Goal: Information Seeking & Learning: Learn about a topic

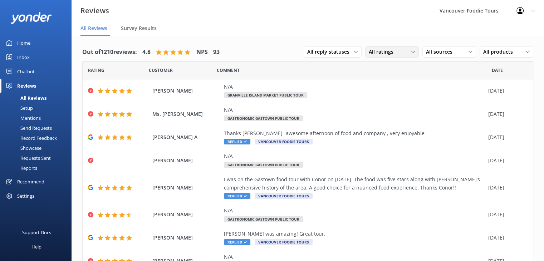
click at [401, 55] on div "All ratings" at bounding box center [392, 52] width 50 height 8
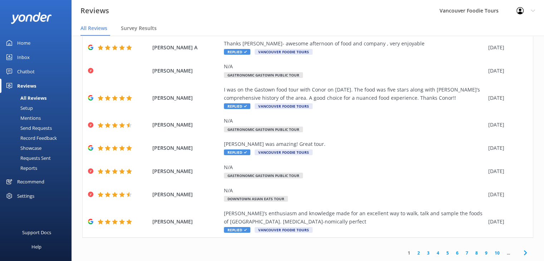
click at [491, 254] on link "10" at bounding box center [497, 252] width 12 height 7
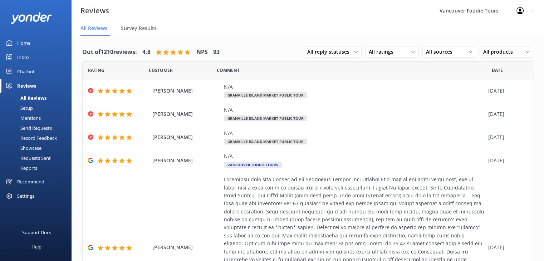
drag, startPoint x: 538, startPoint y: 118, endPoint x: 540, endPoint y: 121, distance: 4.2
click at [540, 121] on div "Out of 1210 reviews: 4.8 NPS 93 All reply statuses All reply statuses Needs a r…" at bounding box center [307, 155] width 472 height 239
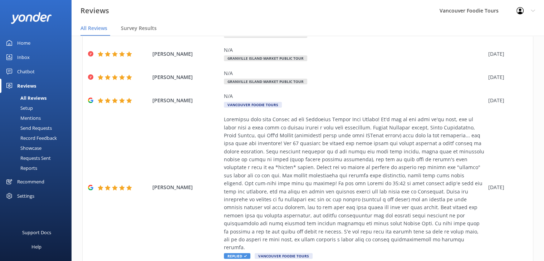
scroll to position [234, 0]
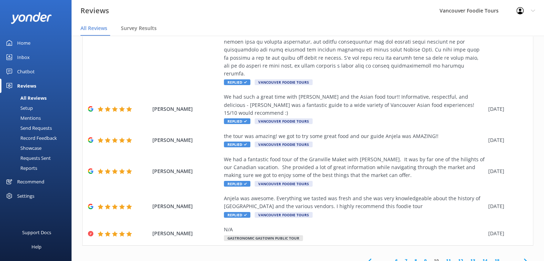
click at [521, 257] on icon at bounding box center [525, 261] width 9 height 9
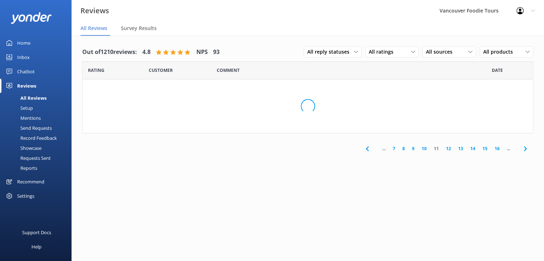
click at [520, 254] on div "Out of 1210 reviews: 4.8 NPS 93 All reply statuses All reply statuses Needs a r…" at bounding box center [307, 155] width 472 height 239
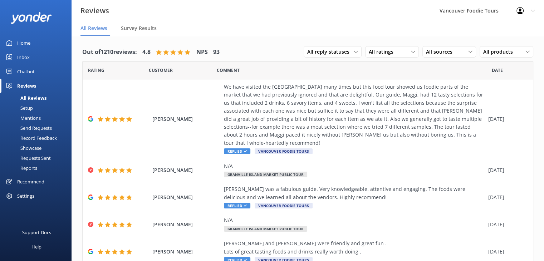
scroll to position [170, 0]
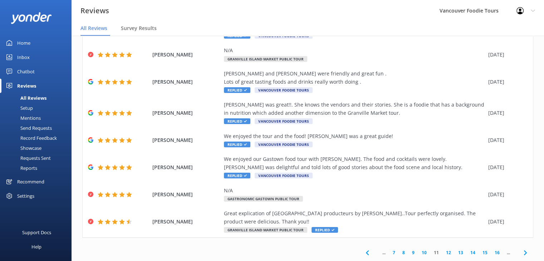
click at [521, 250] on icon at bounding box center [525, 252] width 9 height 9
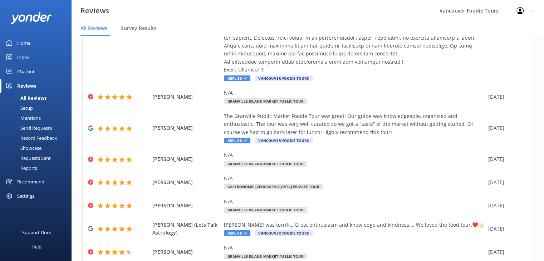
scroll to position [258, 0]
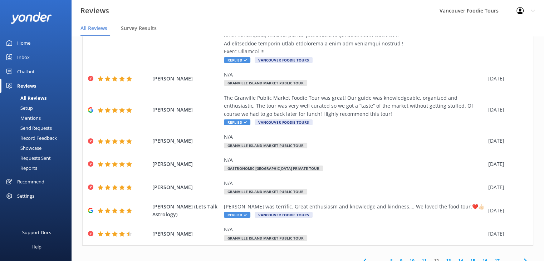
click at [491, 257] on link "17" at bounding box center [497, 260] width 12 height 7
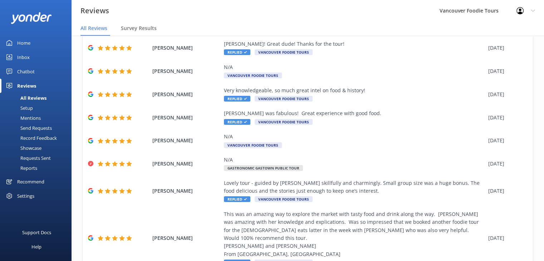
scroll to position [194, 0]
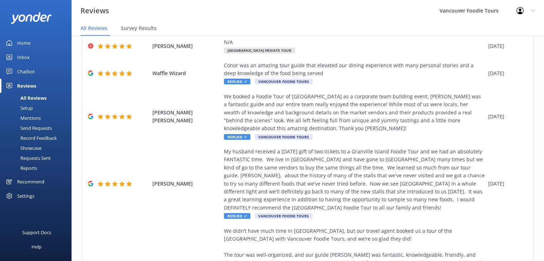
scroll to position [290, 0]
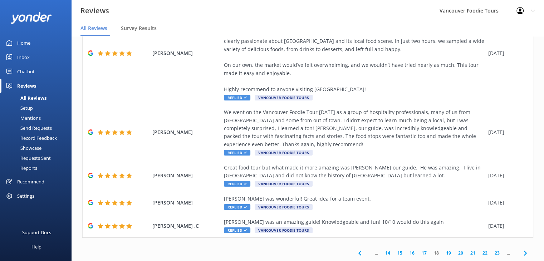
click at [523, 252] on use at bounding box center [524, 252] width 3 height 5
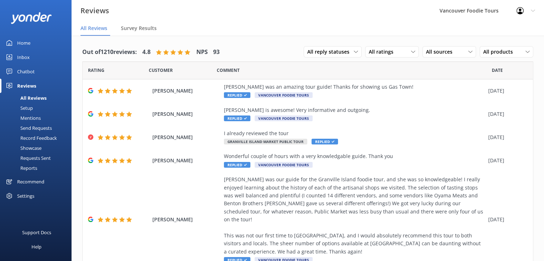
scroll to position [186, 0]
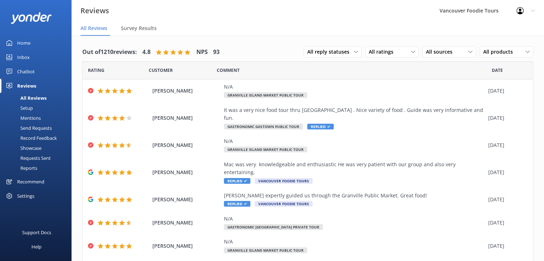
scroll to position [218, 0]
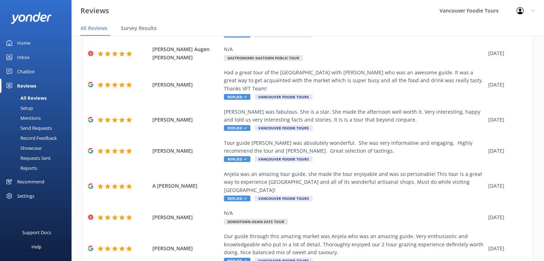
scroll to position [146, 0]
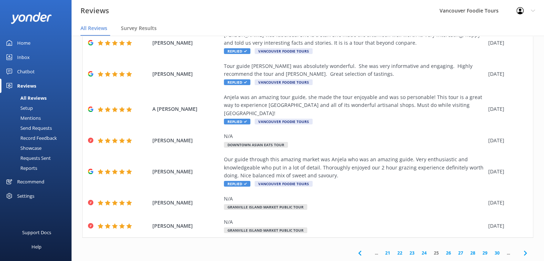
click at [492, 253] on link "30" at bounding box center [497, 252] width 12 height 7
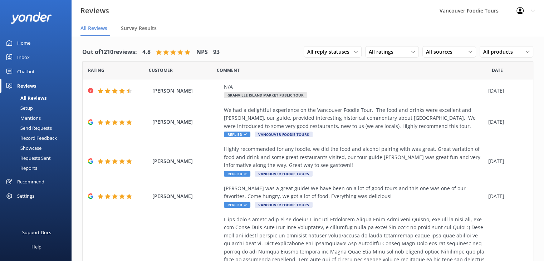
scroll to position [226, 0]
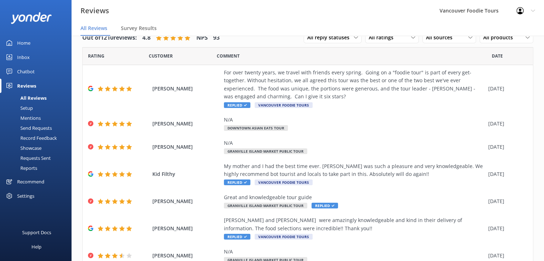
scroll to position [130, 0]
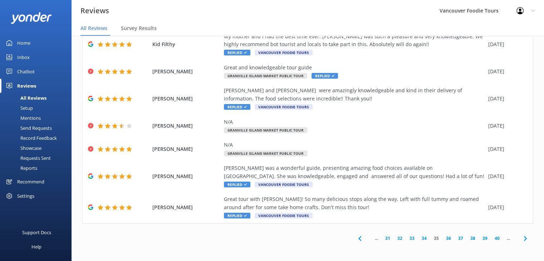
click at [493, 239] on link "40" at bounding box center [497, 238] width 12 height 7
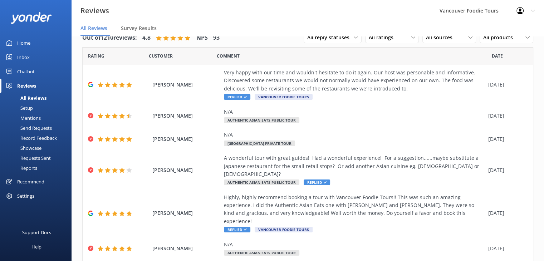
scroll to position [154, 0]
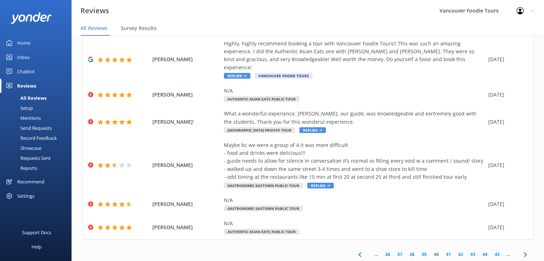
click at [420, 251] on link "39" at bounding box center [424, 254] width 12 height 7
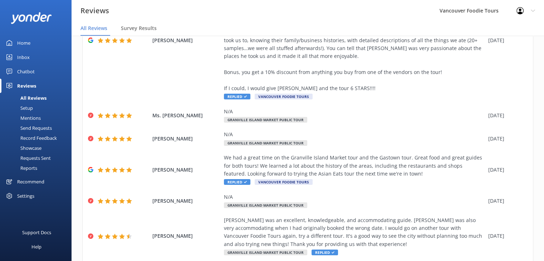
scroll to position [234, 0]
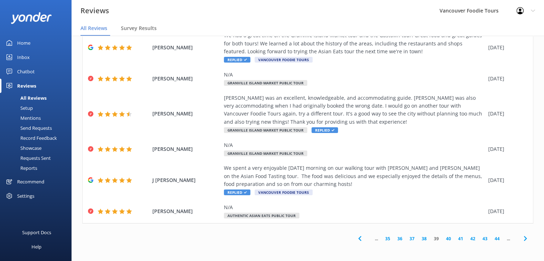
click at [418, 239] on link "38" at bounding box center [424, 238] width 12 height 7
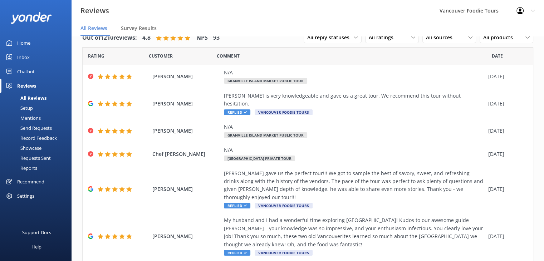
scroll to position [138, 0]
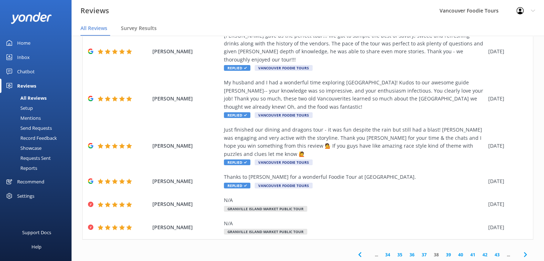
click at [418, 251] on link "37" at bounding box center [424, 254] width 12 height 7
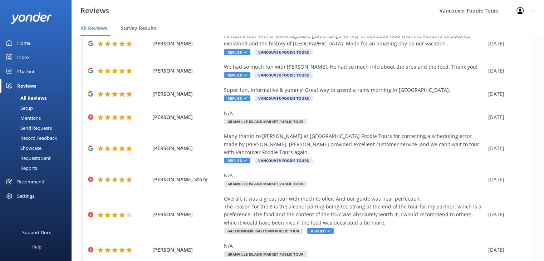
scroll to position [114, 0]
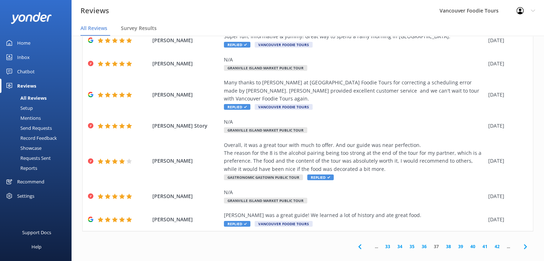
click at [418, 243] on link "36" at bounding box center [424, 246] width 12 height 7
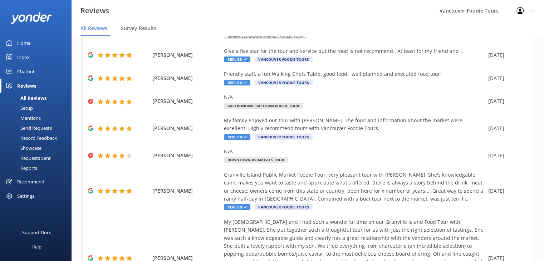
scroll to position [75, 0]
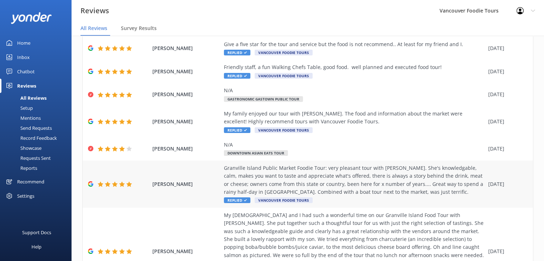
click at [427, 180] on div "Granville Island Public Market Foodie Tour: very pleasant tour with [PERSON_NAM…" at bounding box center [354, 180] width 261 height 32
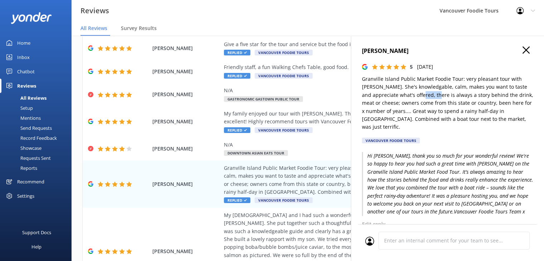
drag, startPoint x: 427, startPoint y: 93, endPoint x: 443, endPoint y: 92, distance: 16.1
click at [443, 92] on p "Granville Island Public Market Foodie Tour: very pleasant tour with [PERSON_NAM…" at bounding box center [447, 103] width 171 height 56
click at [426, 115] on p "Granville Island Public Market Foodie Tour: very pleasant tour with [PERSON_NAM…" at bounding box center [447, 103] width 171 height 56
click at [522, 50] on icon "button" at bounding box center [525, 49] width 7 height 7
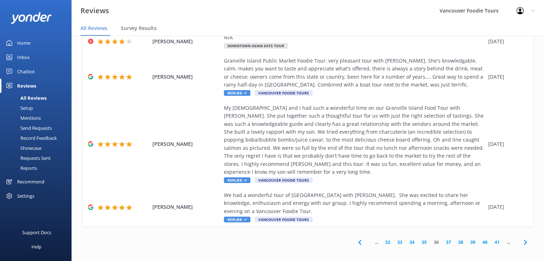
scroll to position [186, 0]
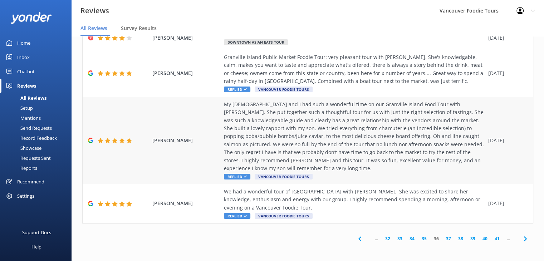
click at [326, 130] on div "My [DEMOGRAPHIC_DATA] and I had such a wonderful time on our Granville Island F…" at bounding box center [354, 136] width 261 height 72
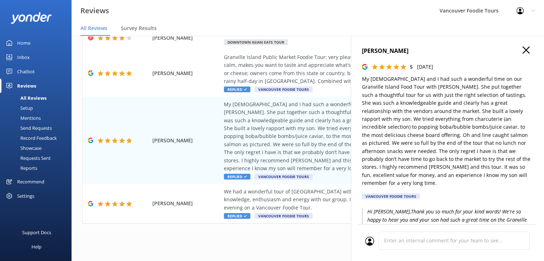
click at [522, 49] on icon "button" at bounding box center [525, 49] width 7 height 7
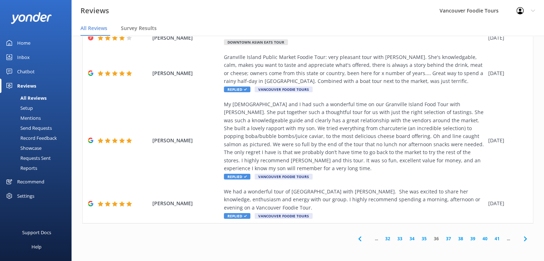
click at [418, 240] on link "35" at bounding box center [424, 238] width 12 height 7
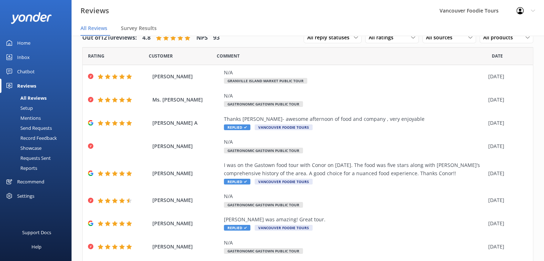
scroll to position [90, 0]
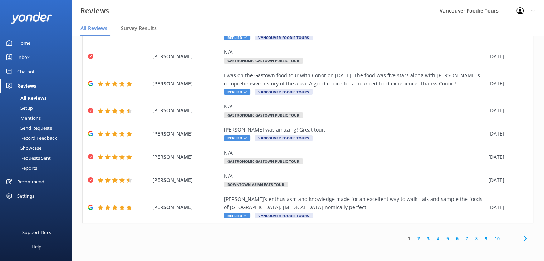
click at [521, 239] on icon at bounding box center [525, 238] width 9 height 9
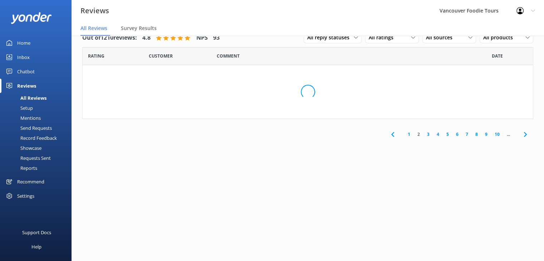
click at [520, 239] on div "Out of 1210 reviews: 4.8 NPS 93 All reply statuses All reply statuses Needs a r…" at bounding box center [307, 140] width 472 height 239
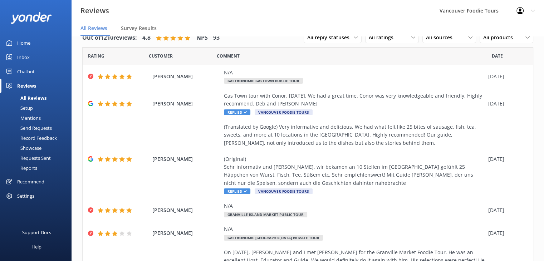
scroll to position [178, 0]
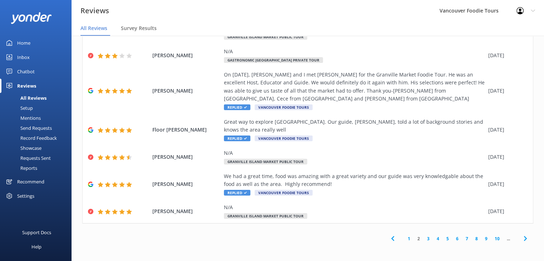
click at [521, 240] on icon at bounding box center [525, 238] width 9 height 9
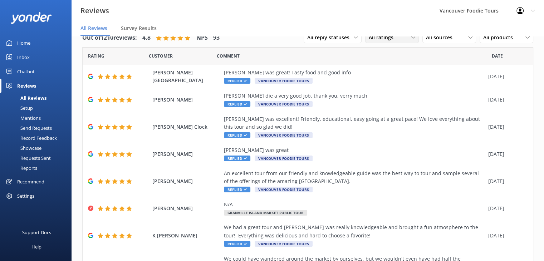
click at [402, 41] on div "All ratings" at bounding box center [392, 38] width 50 height 8
click at [397, 63] on link "Promoters" at bounding box center [397, 67] width 64 height 14
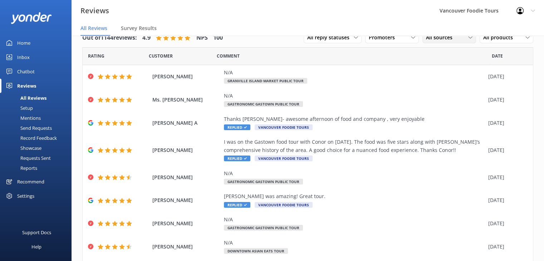
click at [443, 41] on div "All sources All sources Yonder survey Heard by staff Google reviews" at bounding box center [449, 37] width 54 height 11
click at [537, 55] on div "Out of 1144 reviews: 4.9 NPS 100 All reply statuses All reply statuses Needs a …" at bounding box center [307, 182] width 472 height 322
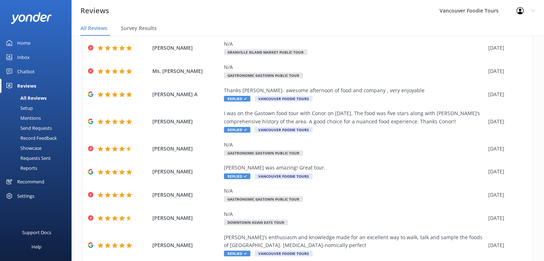
scroll to position [90, 0]
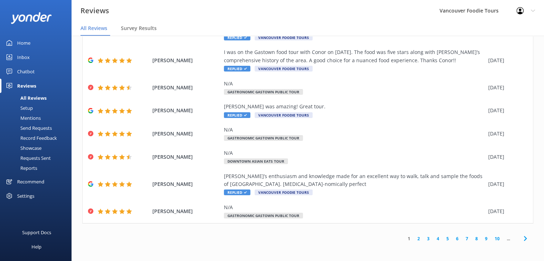
click at [491, 240] on link "10" at bounding box center [497, 238] width 12 height 7
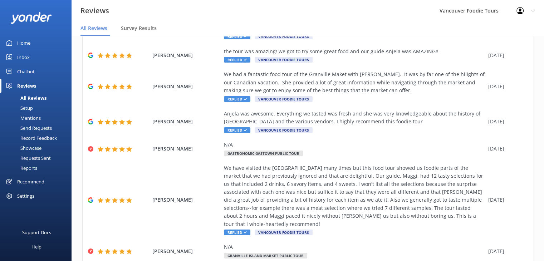
scroll to position [298, 0]
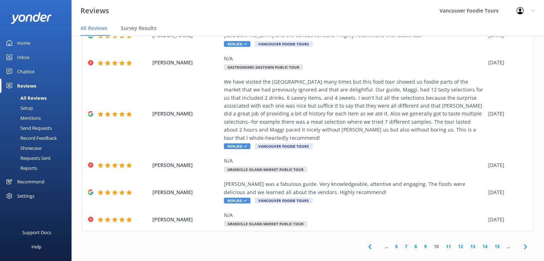
click at [493, 243] on link "15" at bounding box center [497, 246] width 12 height 7
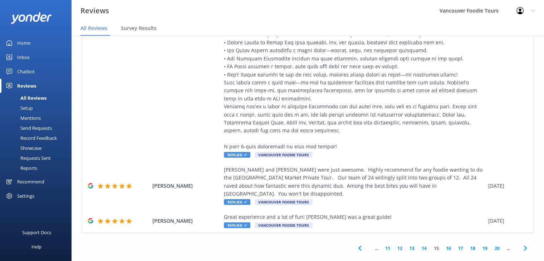
scroll to position [410, 0]
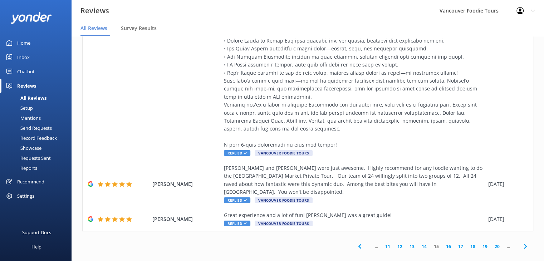
click at [491, 243] on link "20" at bounding box center [497, 246] width 12 height 7
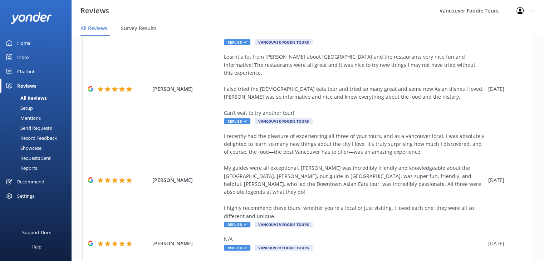
scroll to position [242, 0]
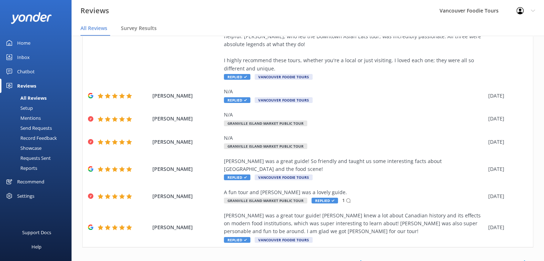
click at [492, 259] on link "25" at bounding box center [497, 262] width 12 height 7
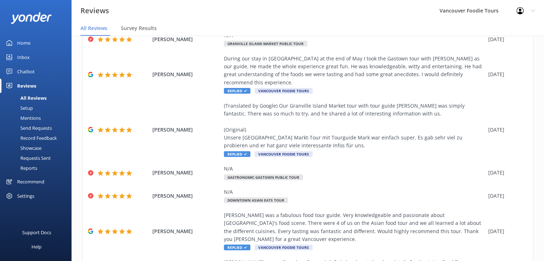
scroll to position [162, 0]
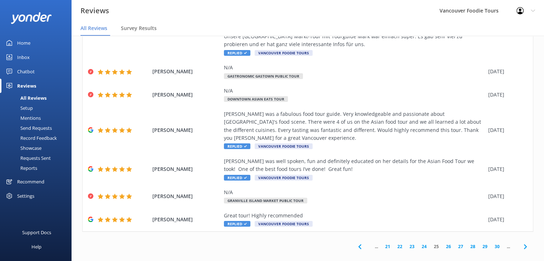
click at [492, 243] on link "30" at bounding box center [497, 246] width 12 height 7
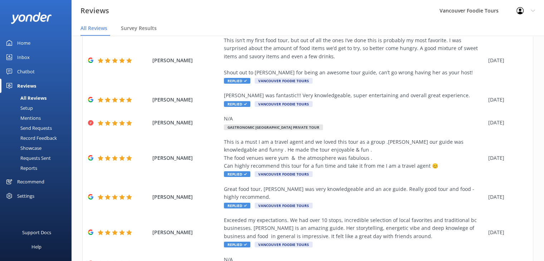
scroll to position [194, 0]
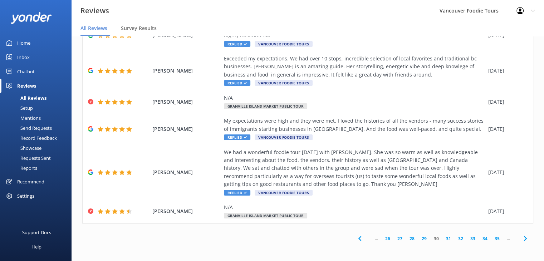
click at [491, 238] on link "35" at bounding box center [497, 238] width 12 height 7
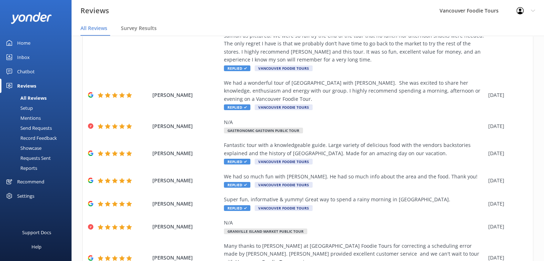
scroll to position [202, 0]
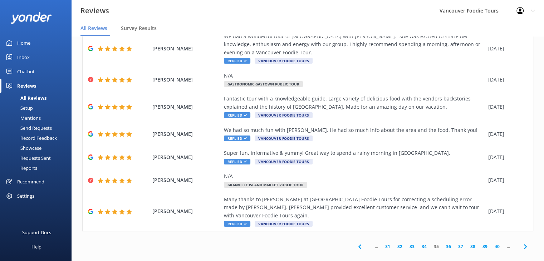
click at [418, 243] on link "34" at bounding box center [424, 246] width 12 height 7
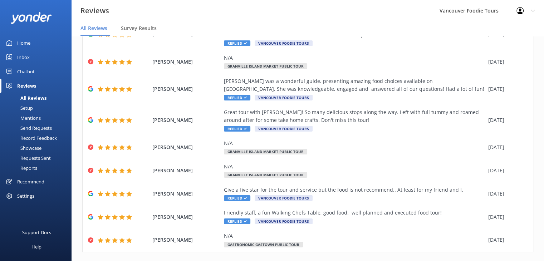
scroll to position [98, 0]
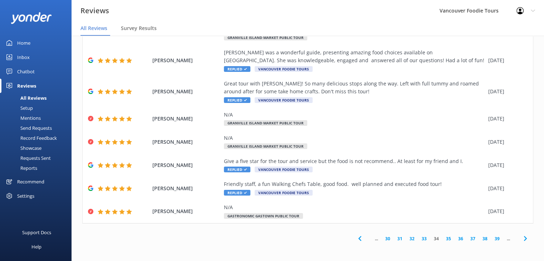
click at [418, 240] on link "33" at bounding box center [424, 238] width 12 height 7
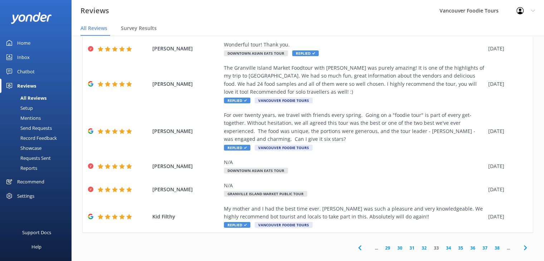
scroll to position [154, 0]
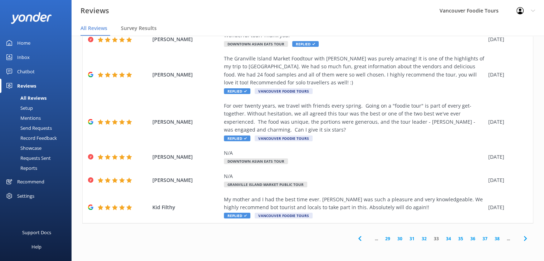
click at [419, 240] on link "32" at bounding box center [424, 238] width 12 height 7
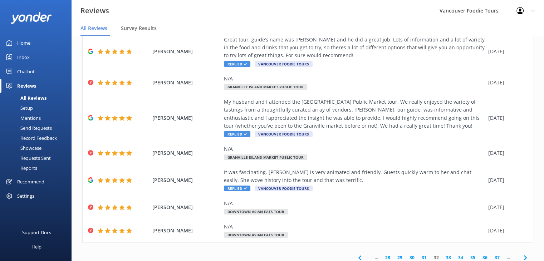
scroll to position [146, 0]
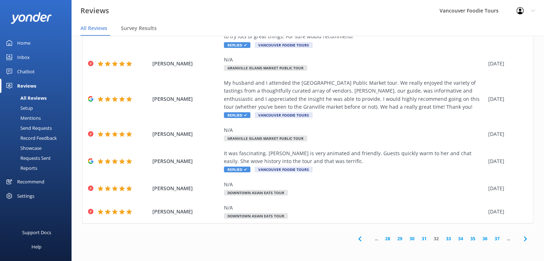
click at [418, 238] on link "31" at bounding box center [424, 238] width 12 height 7
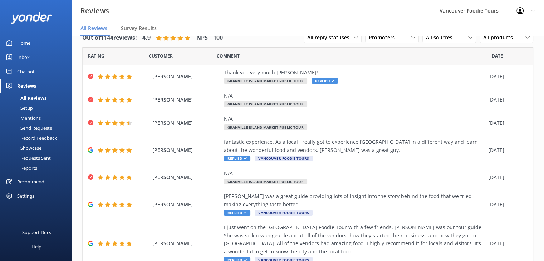
drag, startPoint x: 538, startPoint y: 138, endPoint x: 540, endPoint y: 169, distance: 31.5
click at [540, 169] on div "Out of 1144 reviews: 4.9 NPS 100 All reply statuses All reply statuses Needs a …" at bounding box center [307, 140] width 472 height 239
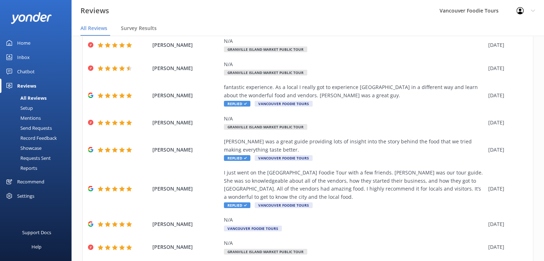
scroll to position [65, 0]
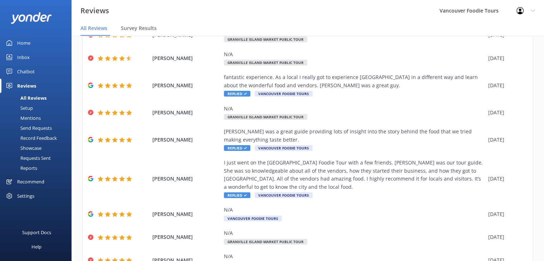
click at [343, 10] on div "Reviews Vancouver Foodie Tours Profile Settings Logout" at bounding box center [272, 10] width 544 height 21
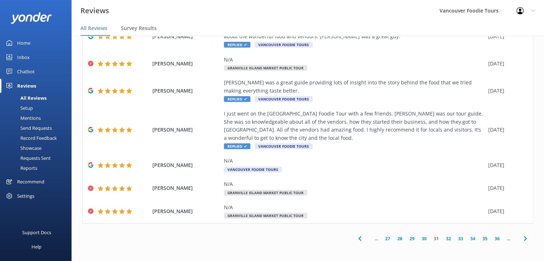
click at [418, 240] on link "30" at bounding box center [424, 238] width 12 height 7
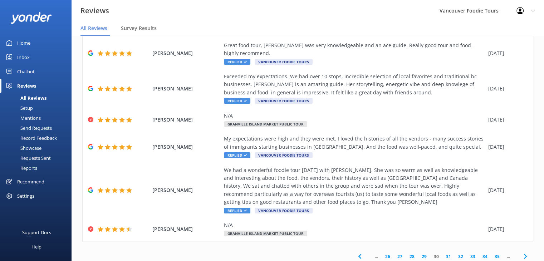
scroll to position [192, 0]
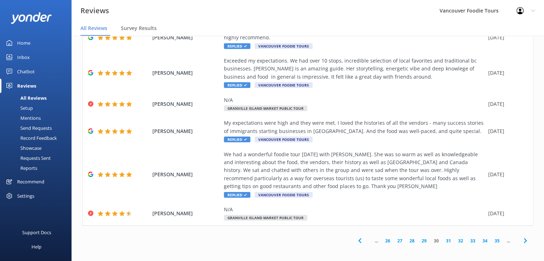
click at [419, 240] on link "29" at bounding box center [424, 240] width 12 height 7
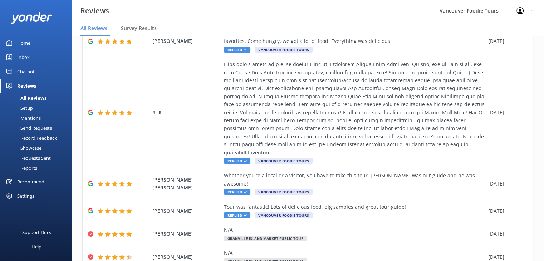
scroll to position [202, 0]
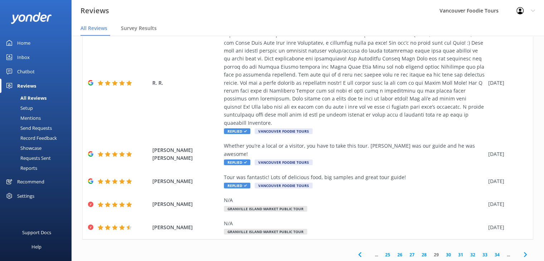
click at [418, 251] on link "28" at bounding box center [424, 254] width 12 height 7
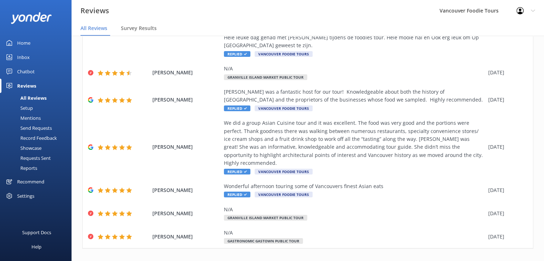
scroll to position [178, 0]
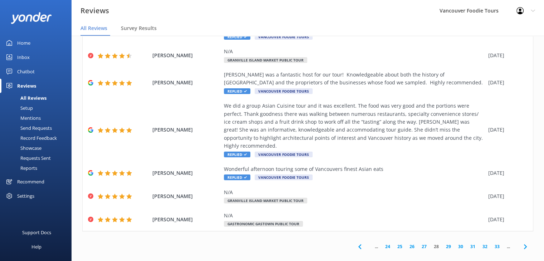
click at [418, 243] on link "27" at bounding box center [424, 246] width 12 height 7
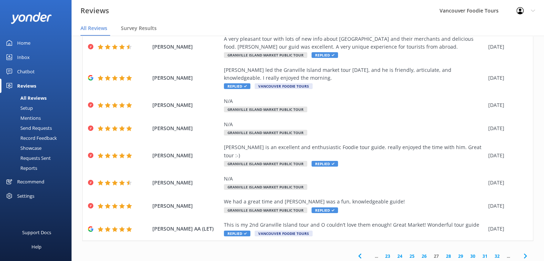
scroll to position [121, 0]
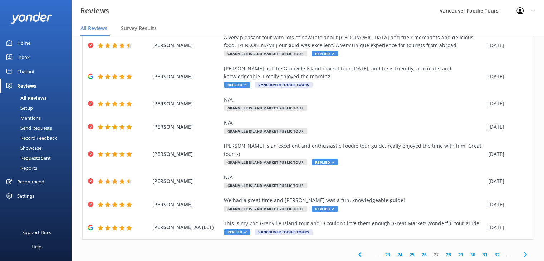
click at [418, 251] on link "26" at bounding box center [424, 254] width 12 height 7
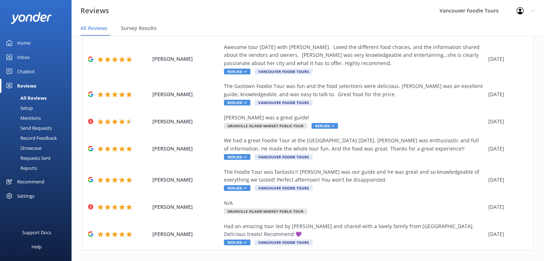
scroll to position [146, 0]
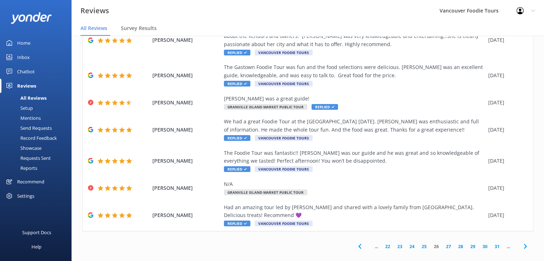
click at [418, 243] on link "25" at bounding box center [424, 246] width 12 height 7
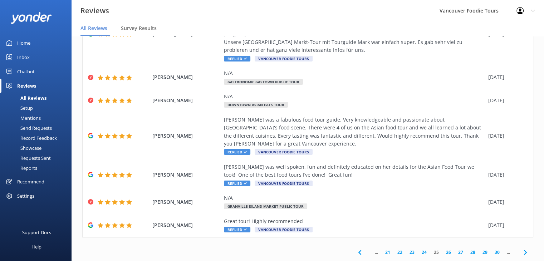
scroll to position [162, 0]
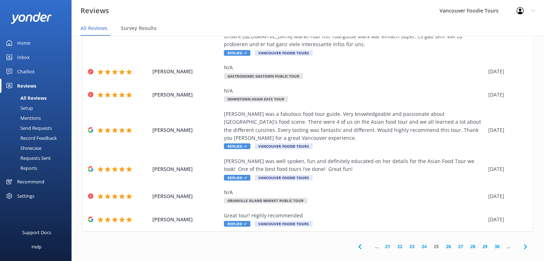
click at [418, 243] on link "24" at bounding box center [424, 246] width 12 height 7
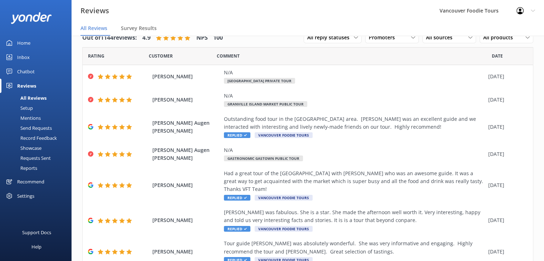
drag, startPoint x: 537, startPoint y: 120, endPoint x: 538, endPoint y: 165, distance: 44.7
click at [538, 165] on div "Out of 1144 reviews: 4.9 NPS 100 All reply statuses All reply statuses Needs a …" at bounding box center [307, 140] width 472 height 239
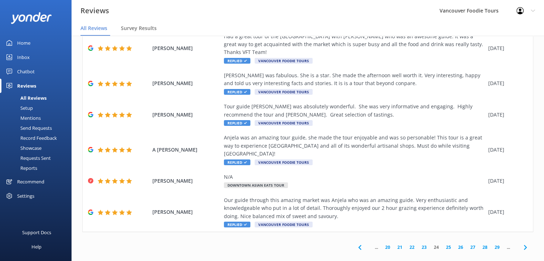
scroll to position [146, 0]
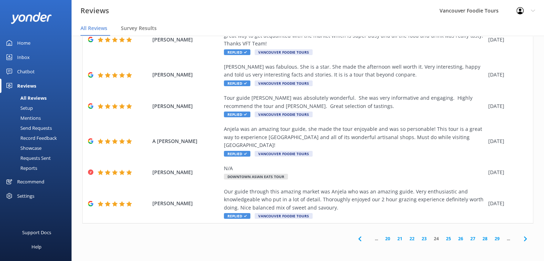
click at [418, 237] on link "23" at bounding box center [424, 238] width 12 height 7
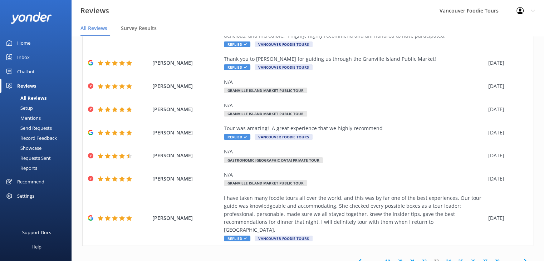
scroll to position [146, 0]
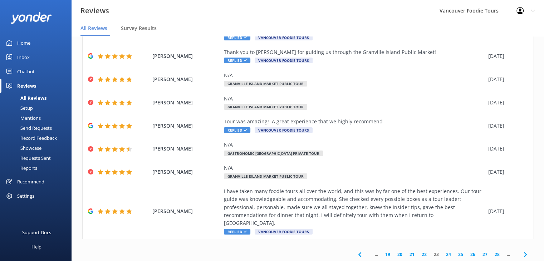
click at [418, 251] on link "22" at bounding box center [424, 254] width 12 height 7
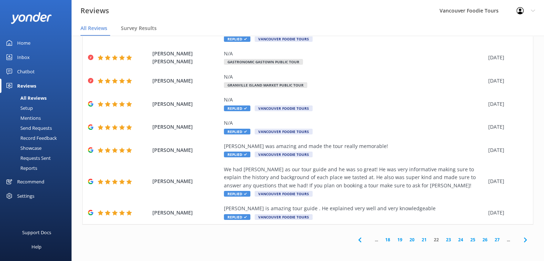
scroll to position [121, 0]
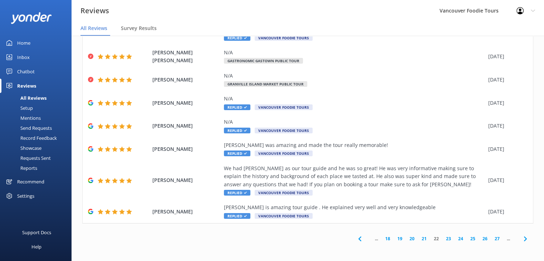
click at [418, 239] on link "21" at bounding box center [424, 238] width 12 height 7
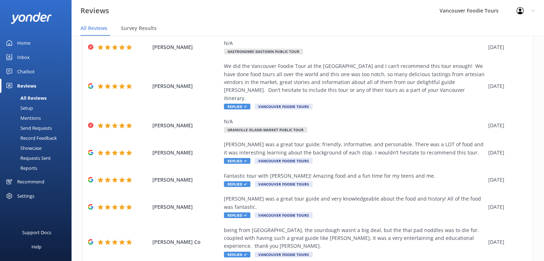
scroll to position [154, 0]
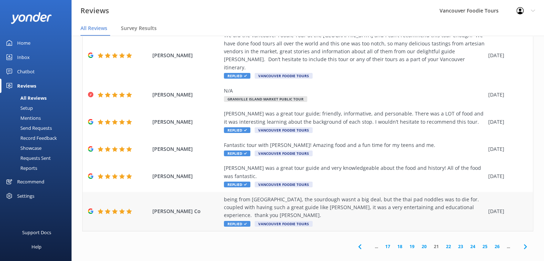
click at [380, 199] on div "being from [GEOGRAPHIC_DATA], the sourdough wasnt a big deal, but the thai pad …" at bounding box center [354, 207] width 261 height 24
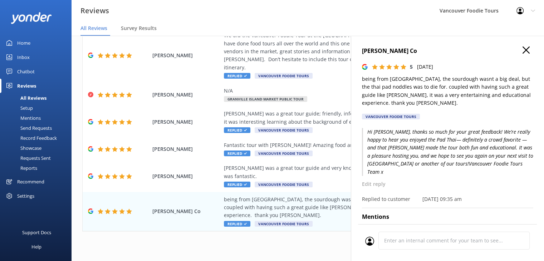
click at [522, 50] on icon "button" at bounding box center [525, 49] width 7 height 7
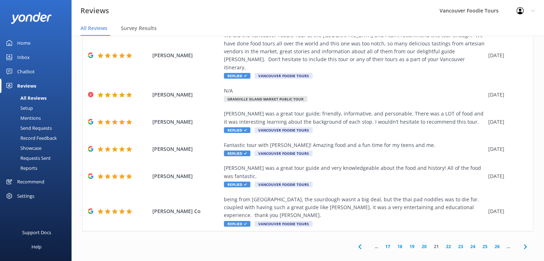
click at [420, 243] on link "20" at bounding box center [424, 246] width 12 height 7
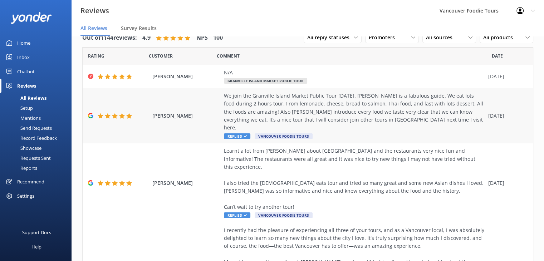
click at [287, 106] on div "We join the Granville Island Market Public Tour [DATE]. [PERSON_NAME] is a fabu…" at bounding box center [354, 112] width 261 height 40
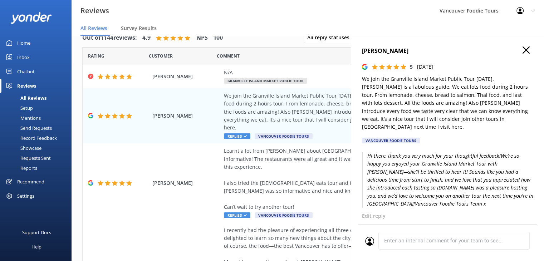
click at [522, 54] on button "button" at bounding box center [525, 50] width 7 height 8
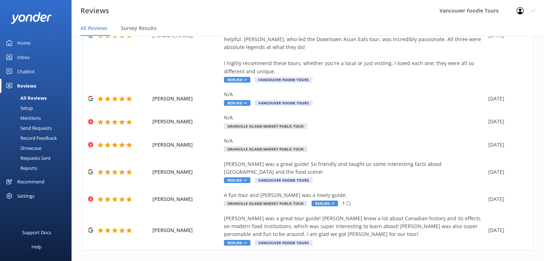
scroll to position [242, 0]
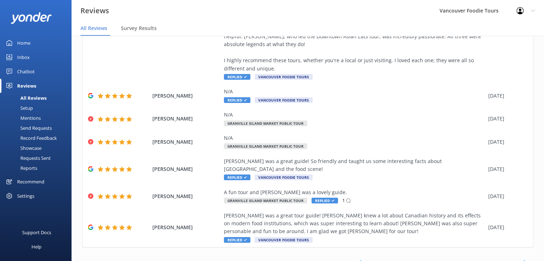
click at [418, 259] on link "19" at bounding box center [424, 262] width 12 height 7
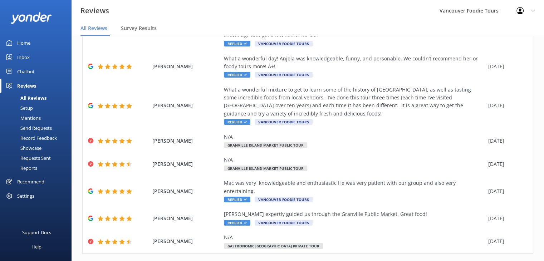
scroll to position [121, 0]
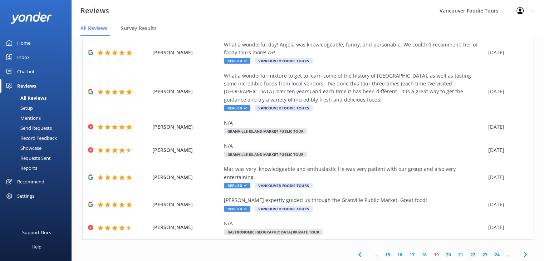
click at [419, 251] on link "18" at bounding box center [424, 254] width 12 height 7
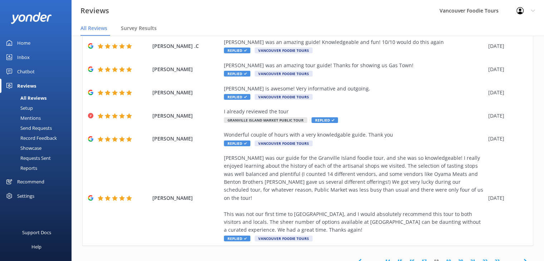
scroll to position [258, 0]
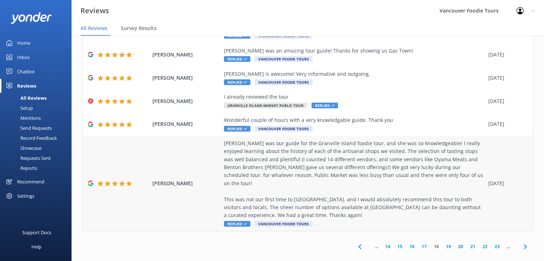
click at [385, 172] on div "[PERSON_NAME] was our guide for the Granville Island foodie tour, and she was s…" at bounding box center [354, 179] width 261 height 80
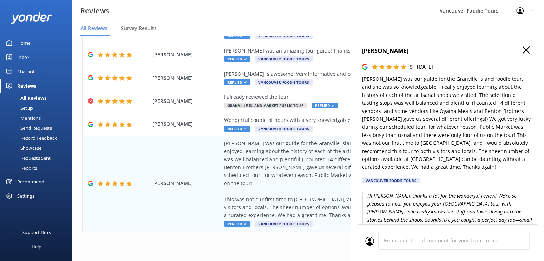
click at [522, 46] on div "[PERSON_NAME] 5 [DATE] [PERSON_NAME] was our guide for the [GEOGRAPHIC_DATA] fo…" at bounding box center [447, 166] width 193 height 261
click at [522, 50] on icon "button" at bounding box center [525, 49] width 7 height 7
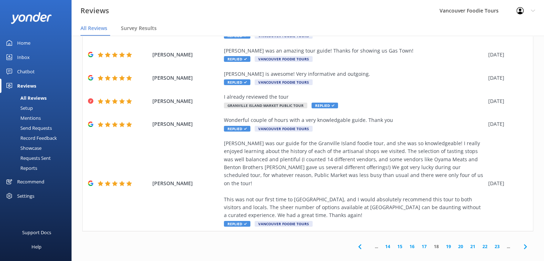
click at [420, 243] on link "17" at bounding box center [424, 246] width 12 height 7
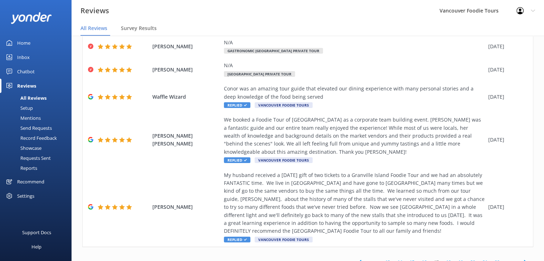
scroll to position [286, 0]
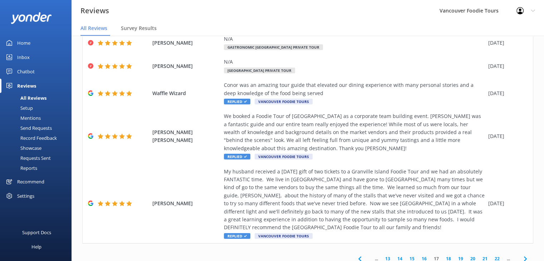
click at [420, 255] on link "16" at bounding box center [424, 258] width 12 height 7
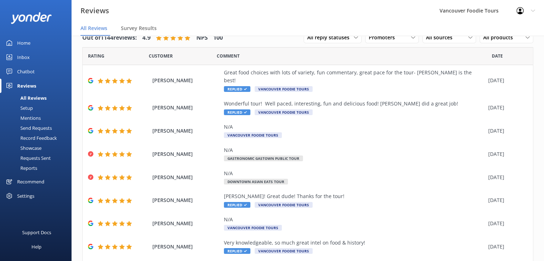
scroll to position [61, 0]
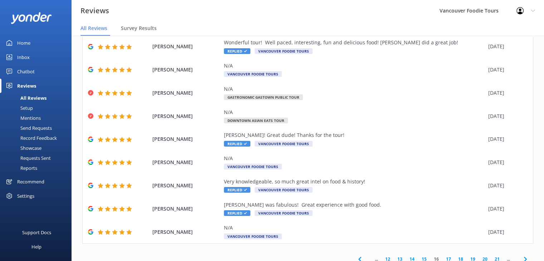
click at [418, 255] on link "15" at bounding box center [424, 258] width 12 height 7
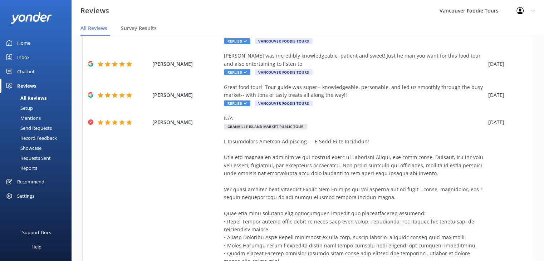
scroll to position [193, 0]
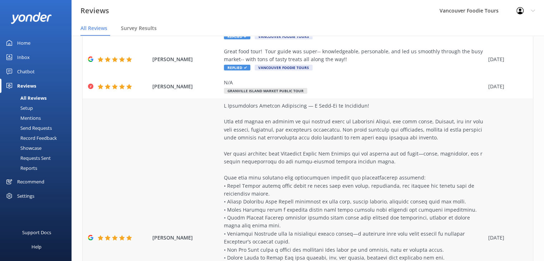
click at [385, 162] on div at bounding box center [354, 234] width 261 height 264
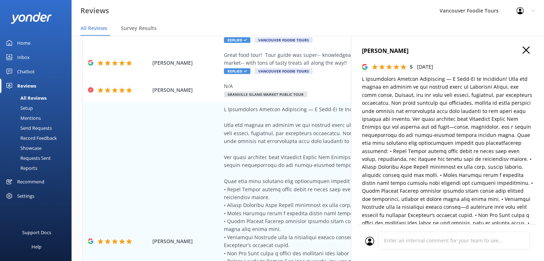
scroll to position [14, 0]
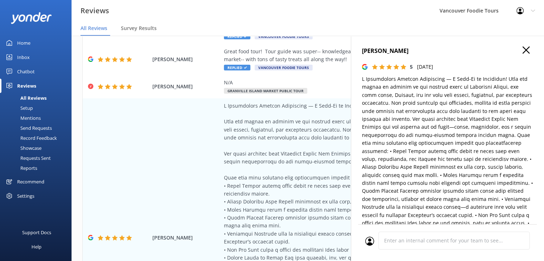
click at [394, 170] on p at bounding box center [447, 215] width 171 height 280
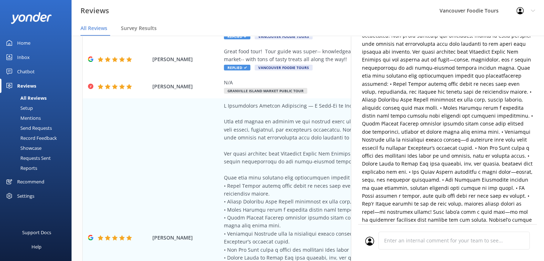
scroll to position [0, 0]
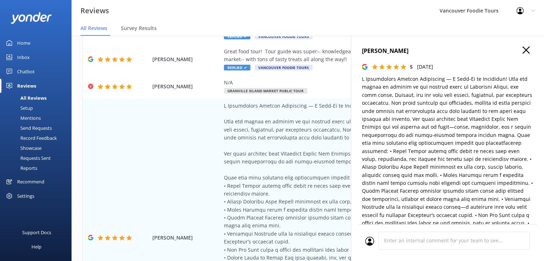
click at [522, 50] on use "button" at bounding box center [525, 49] width 7 height 7
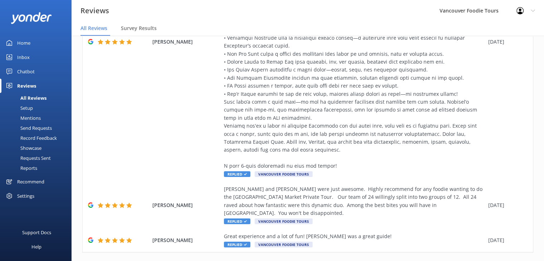
scroll to position [410, 0]
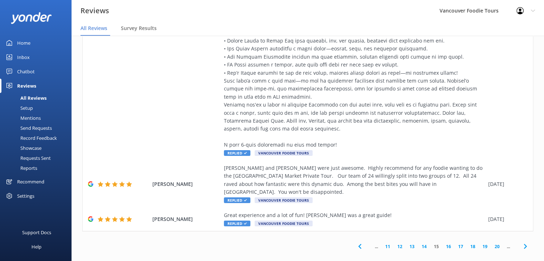
click at [418, 243] on link "14" at bounding box center [424, 246] width 12 height 7
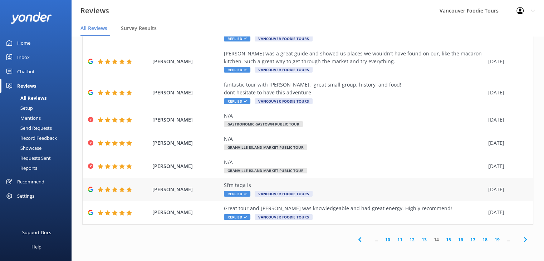
scroll to position [138, 0]
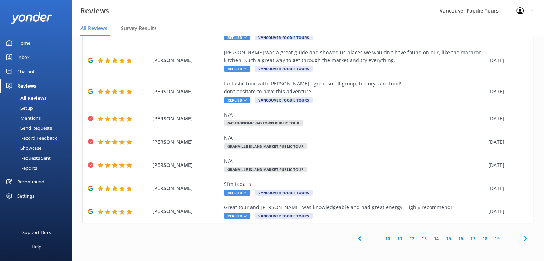
click at [419, 240] on link "13" at bounding box center [424, 238] width 12 height 7
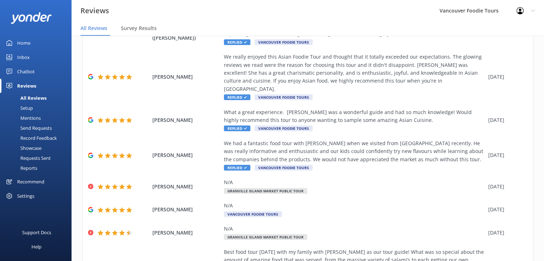
scroll to position [178, 0]
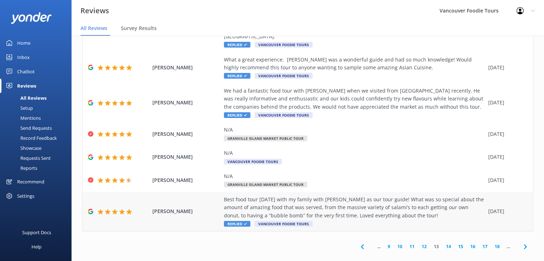
click at [362, 203] on div "Best food tour [DATE] with my family with [PERSON_NAME] as our tour guide! What…" at bounding box center [354, 207] width 261 height 24
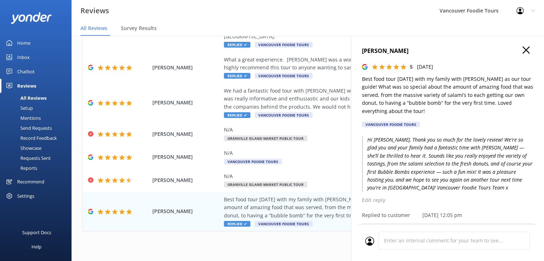
click at [522, 49] on icon "button" at bounding box center [525, 49] width 7 height 7
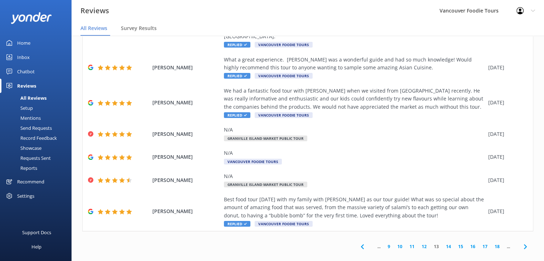
click at [418, 243] on link "12" at bounding box center [424, 246] width 12 height 7
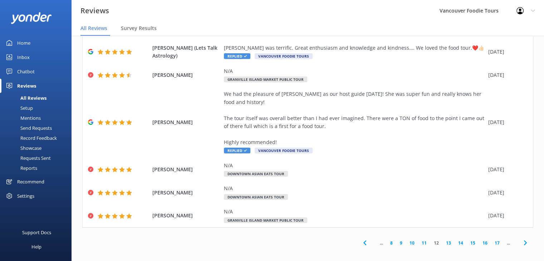
scroll to position [138, 0]
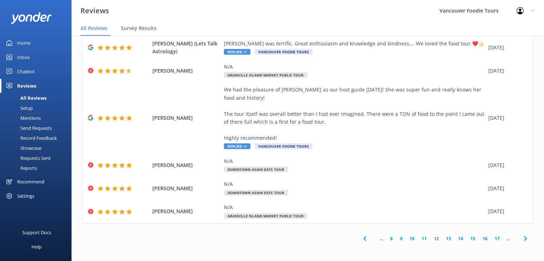
click at [418, 240] on link "11" at bounding box center [424, 238] width 12 height 7
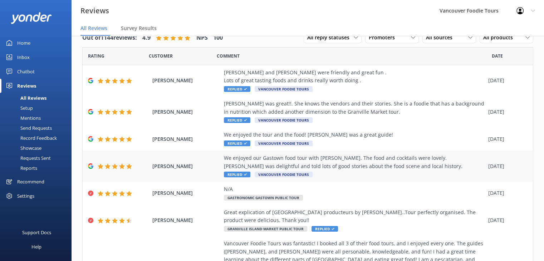
click at [354, 166] on div "We enjoyed our Gastown food tour with [PERSON_NAME]. The food and cocktails wer…" at bounding box center [354, 162] width 261 height 16
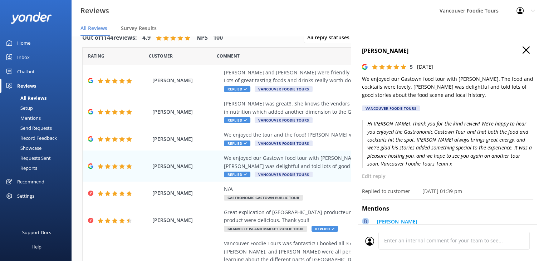
click at [522, 50] on icon "button" at bounding box center [525, 49] width 7 height 7
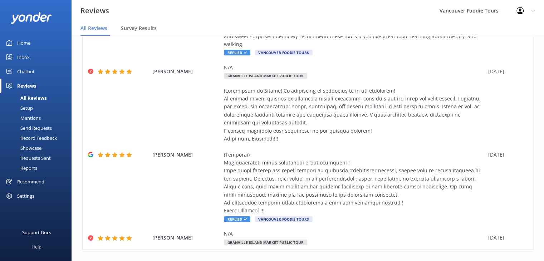
scroll to position [274, 0]
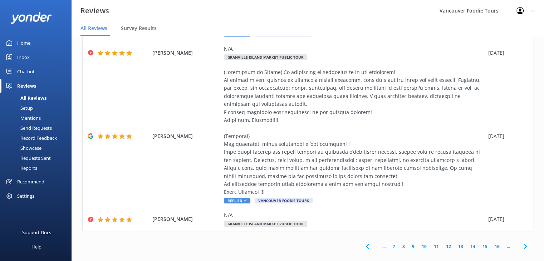
click at [419, 243] on link "10" at bounding box center [424, 246] width 12 height 7
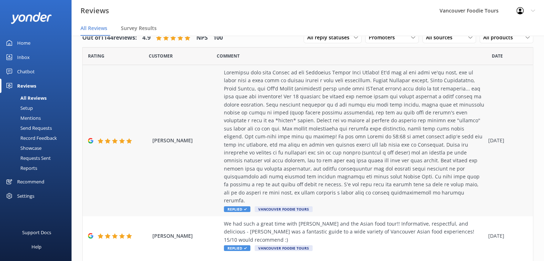
click at [315, 98] on div at bounding box center [354, 137] width 261 height 136
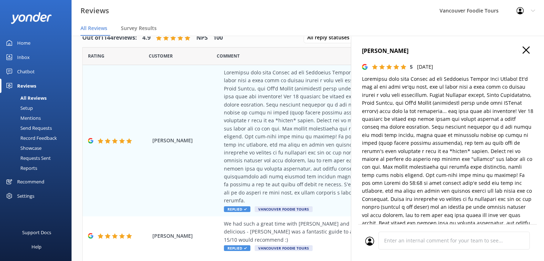
click at [522, 51] on use "button" at bounding box center [525, 49] width 7 height 7
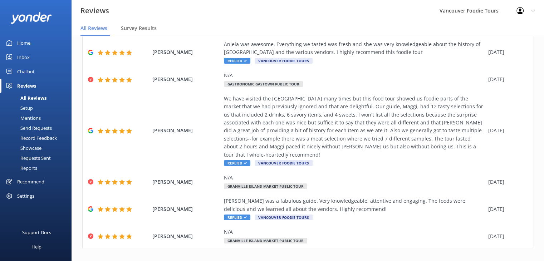
scroll to position [298, 0]
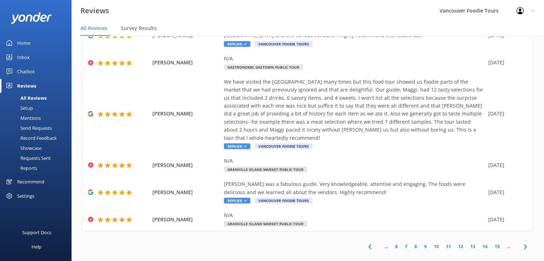
click at [420, 243] on link "9" at bounding box center [425, 246] width 10 height 7
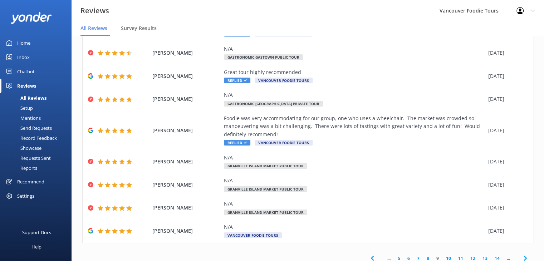
scroll to position [114, 0]
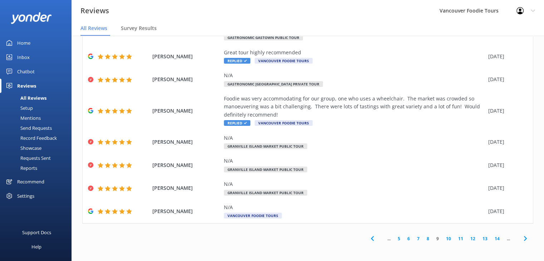
click at [423, 239] on link "8" at bounding box center [428, 238] width 10 height 7
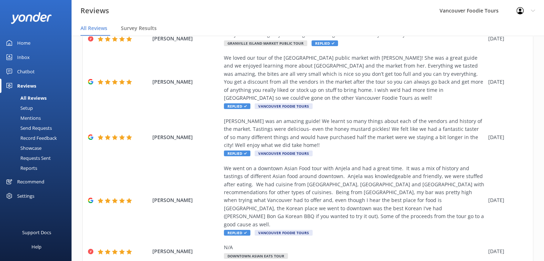
scroll to position [155, 0]
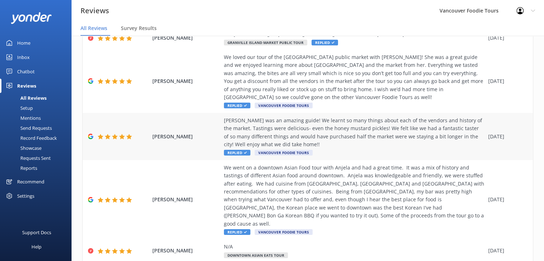
click at [342, 145] on div "[PERSON_NAME] was an amazing guide! We learnt so many things about each of the …" at bounding box center [354, 132] width 261 height 32
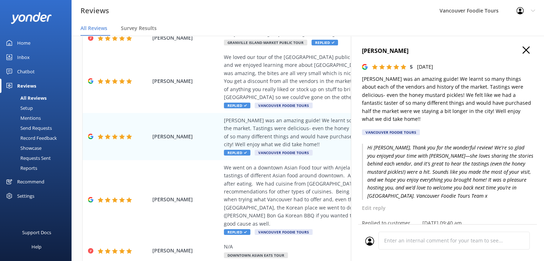
click at [522, 51] on use "button" at bounding box center [525, 49] width 7 height 7
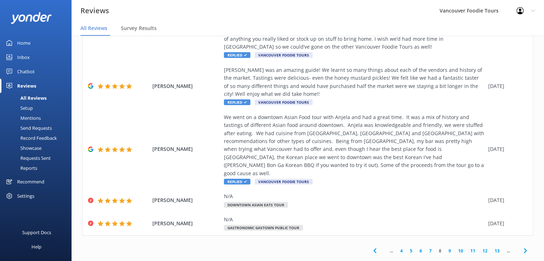
scroll to position [210, 0]
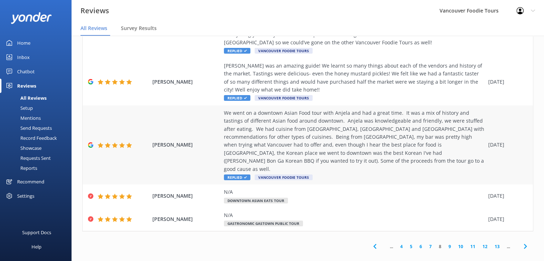
click at [352, 142] on div "We went on a downtown Asian Food tour with Anjela and had a great time. It was …" at bounding box center [354, 141] width 261 height 64
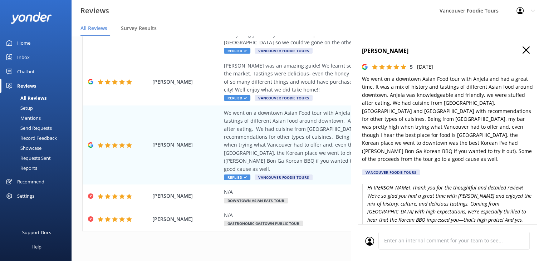
click at [522, 53] on icon "button" at bounding box center [525, 49] width 7 height 7
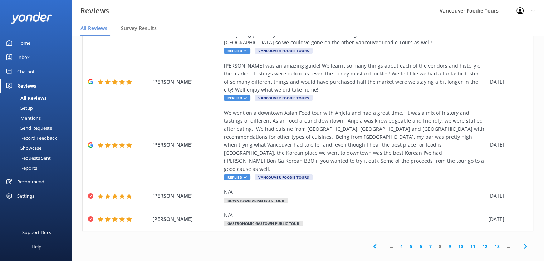
click at [425, 243] on link "7" at bounding box center [430, 246] width 10 height 7
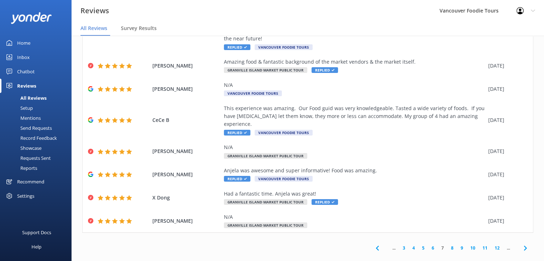
scroll to position [138, 0]
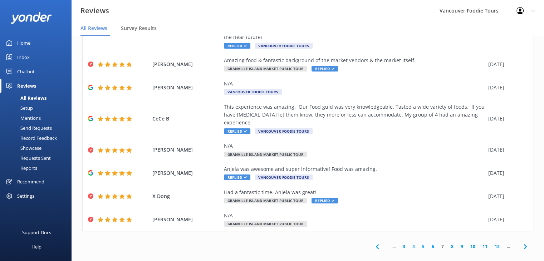
click at [428, 243] on link "6" at bounding box center [433, 246] width 10 height 7
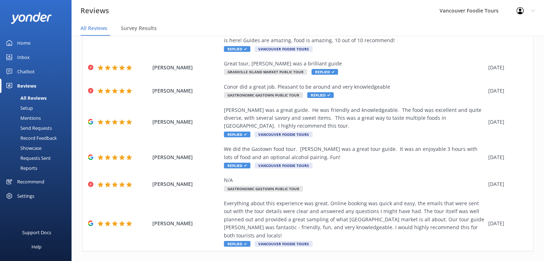
scroll to position [250, 0]
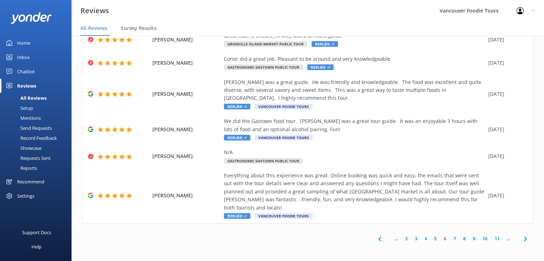
click at [431, 238] on link "5" at bounding box center [435, 238] width 10 height 7
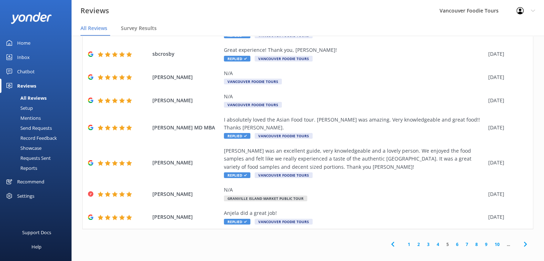
scroll to position [138, 0]
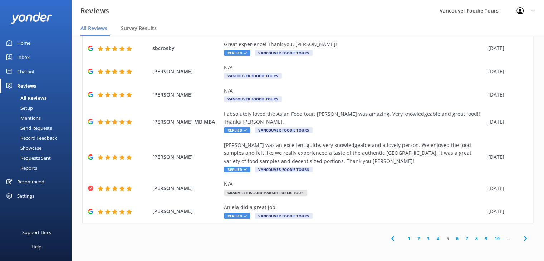
click at [433, 240] on link "4" at bounding box center [438, 238] width 10 height 7
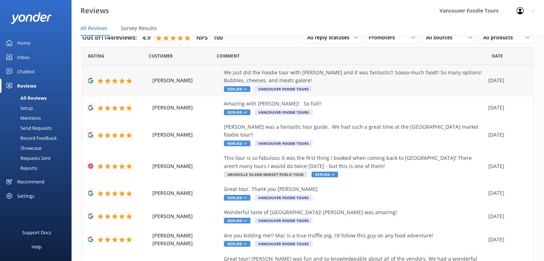
click at [302, 76] on div "We just did the Foodie tour with [PERSON_NAME] and it was fantastic!! Soooo muc…" at bounding box center [354, 77] width 261 height 16
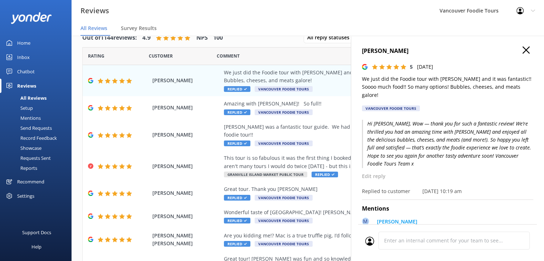
click at [522, 49] on use "button" at bounding box center [525, 49] width 7 height 7
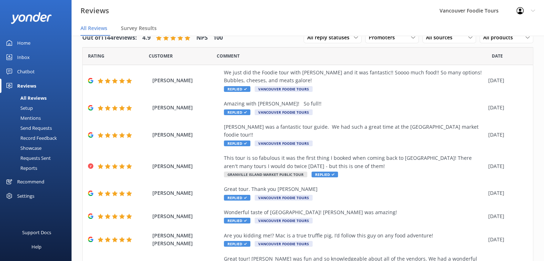
drag, startPoint x: 537, startPoint y: 113, endPoint x: 541, endPoint y: 159, distance: 45.9
click at [541, 159] on div "Out of 1144 reviews: 4.9 NPS 100 All reply statuses All reply statuses Needs a …" at bounding box center [307, 140] width 472 height 239
click at [361, 56] on div "Comment" at bounding box center [354, 56] width 275 height 18
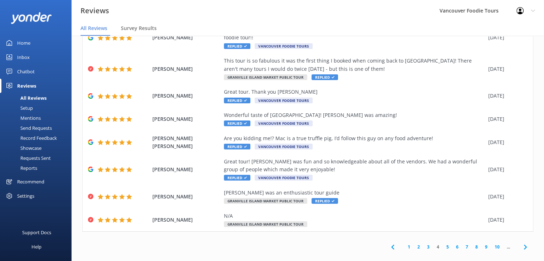
scroll to position [98, 0]
click at [423, 243] on link "3" at bounding box center [428, 246] width 10 height 7
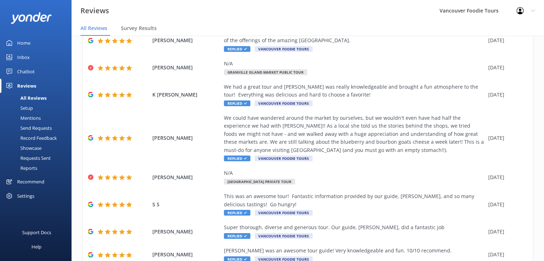
scroll to position [110, 0]
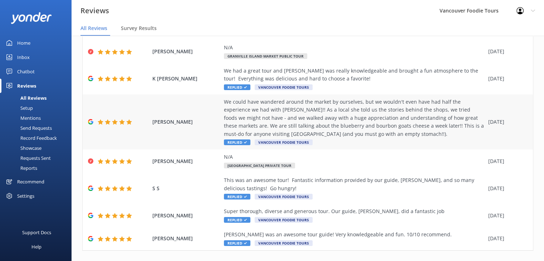
click at [347, 129] on div "We could have wandered around the market by ourselves, but we wouldn't even hav…" at bounding box center [354, 118] width 261 height 40
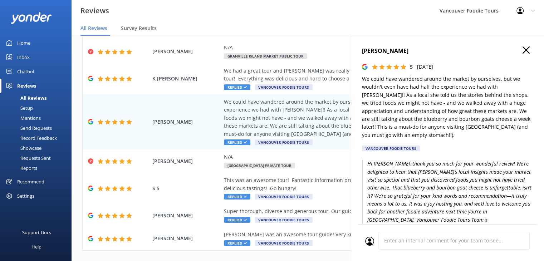
click at [522, 49] on use "button" at bounding box center [525, 49] width 7 height 7
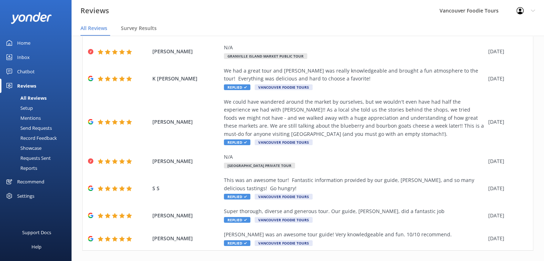
scroll to position [138, 0]
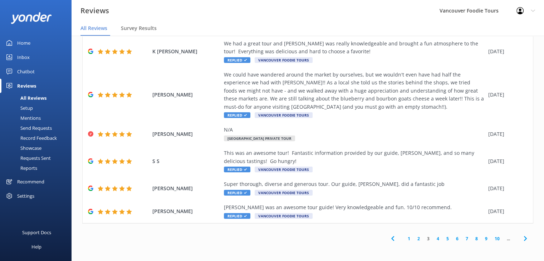
click at [414, 239] on link "2" at bounding box center [418, 238] width 10 height 7
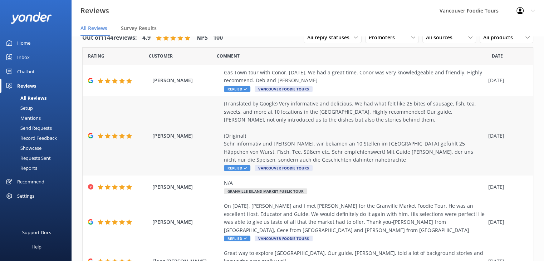
click at [348, 116] on div "(Translated by Google) Very informative and delicious. We had what felt like 25…" at bounding box center [354, 132] width 261 height 64
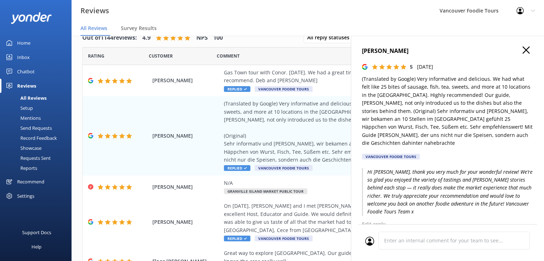
click at [522, 50] on icon "button" at bounding box center [525, 49] width 7 height 7
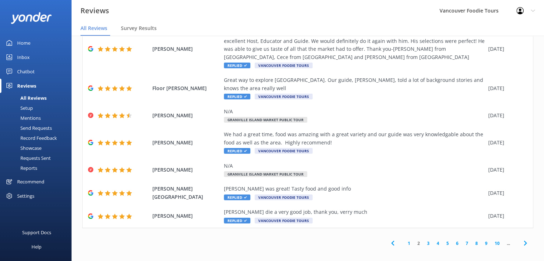
scroll to position [178, 0]
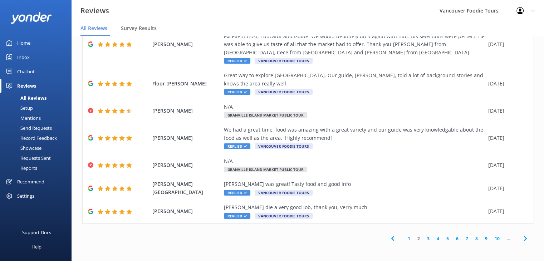
click at [406, 241] on link "1" at bounding box center [409, 238] width 10 height 7
